Goal: Navigation & Orientation: Find specific page/section

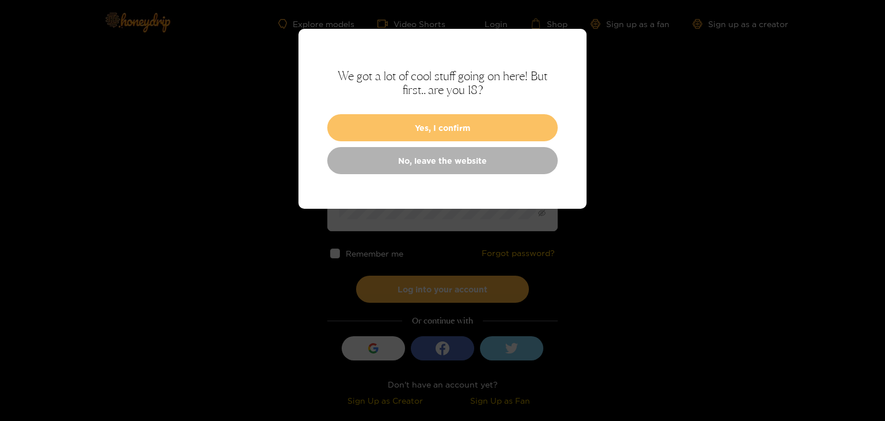
click at [449, 118] on button "Yes, I confirm" at bounding box center [442, 127] width 230 height 27
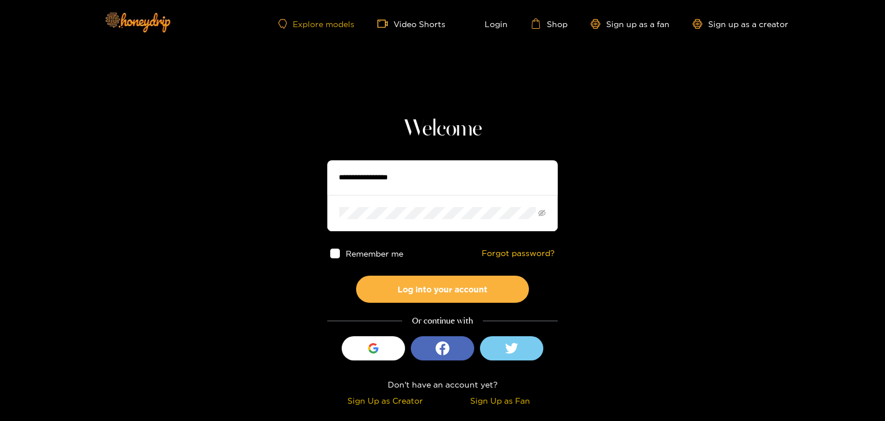
click at [320, 21] on link "Explore models" at bounding box center [316, 24] width 76 height 10
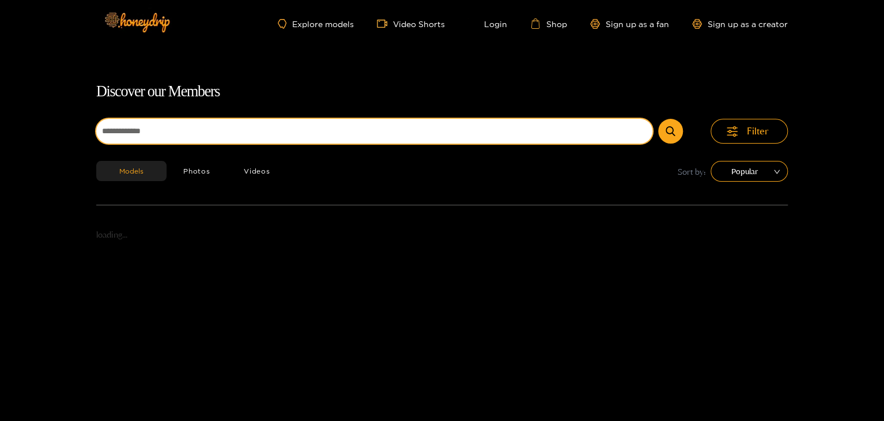
click at [260, 143] on input at bounding box center [374, 131] width 556 height 25
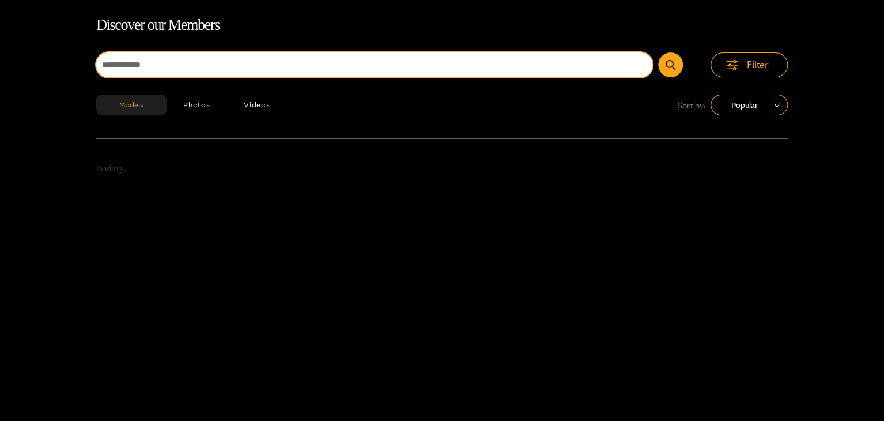
scroll to position [74, 0]
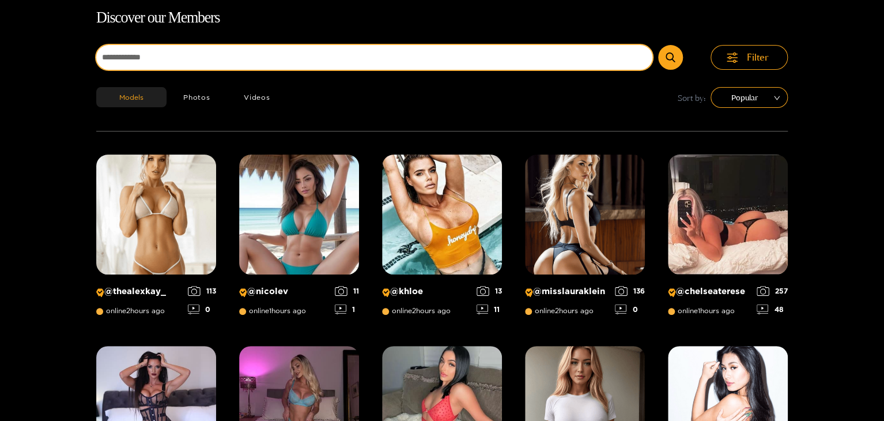
click at [271, 65] on input at bounding box center [374, 57] width 556 height 25
click at [658, 45] on button "submit" at bounding box center [670, 57] width 25 height 25
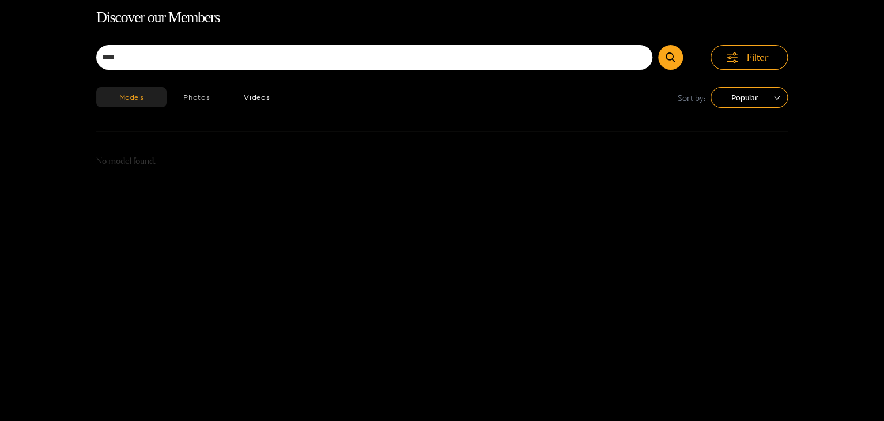
click at [188, 93] on button "Photos" at bounding box center [197, 97] width 61 height 20
click at [240, 92] on button "Videos" at bounding box center [257, 97] width 60 height 20
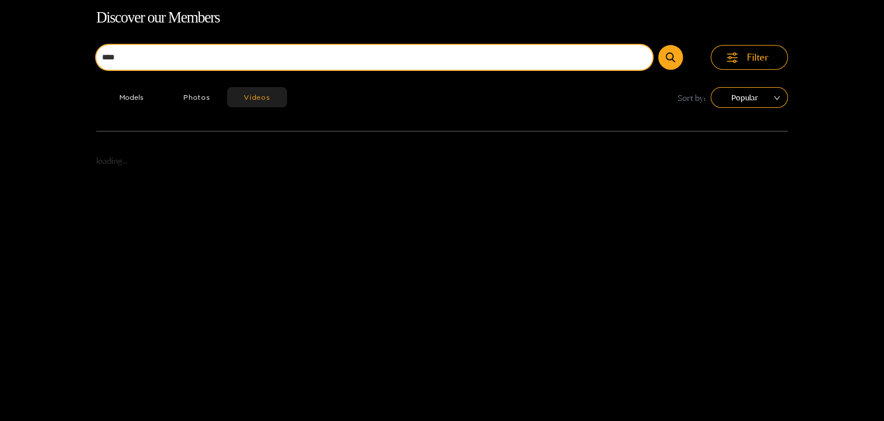
click at [217, 59] on input "****" at bounding box center [374, 57] width 556 height 25
type input "**********"
click at [658, 45] on button "submit" at bounding box center [670, 57] width 25 height 25
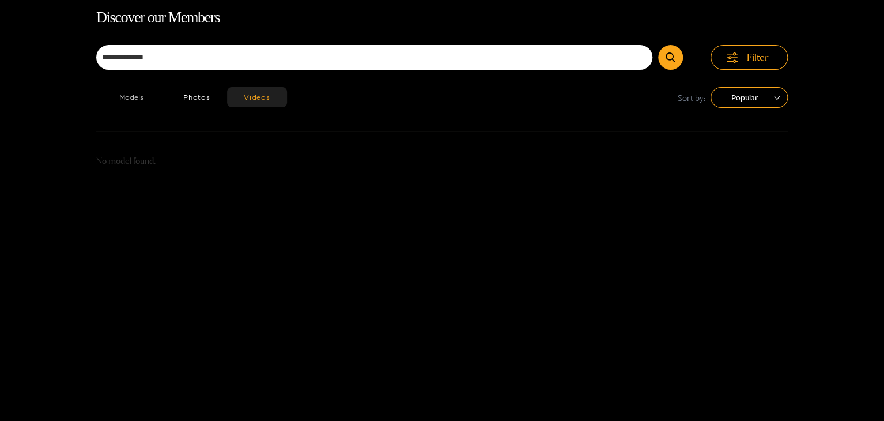
click at [134, 96] on button "Models" at bounding box center [131, 97] width 70 height 20
click at [202, 95] on button "Photos" at bounding box center [197, 97] width 61 height 20
